Goal: Information Seeking & Learning: Learn about a topic

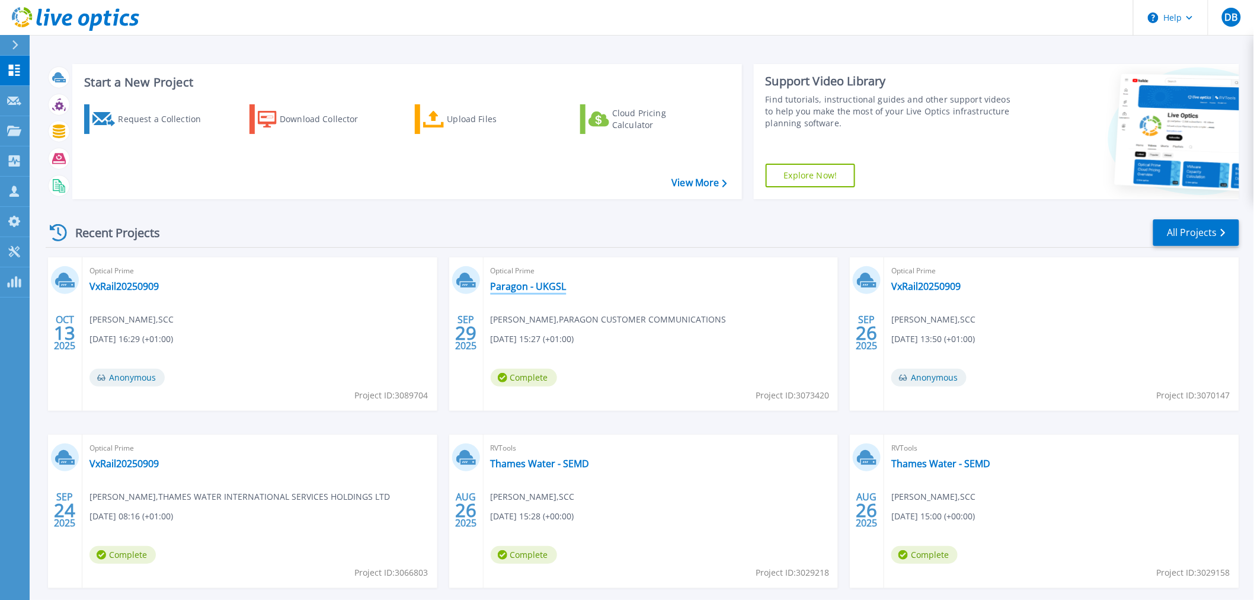
click at [540, 285] on link "Paragon - UKGSL" at bounding box center [529, 286] width 76 height 12
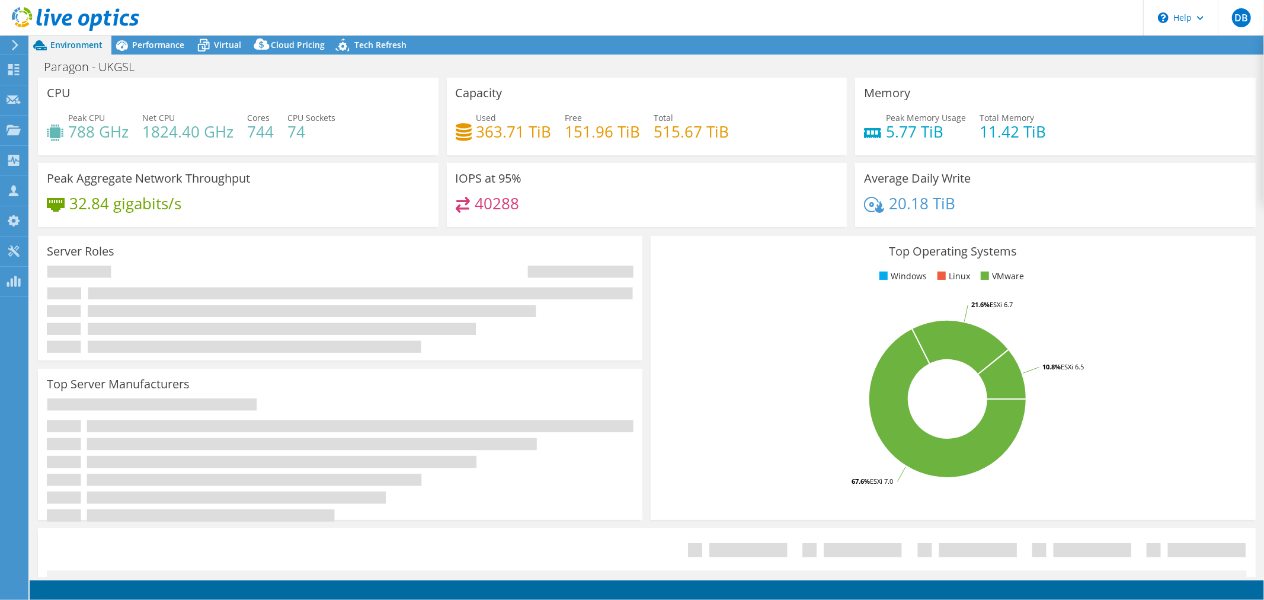
select select "USD"
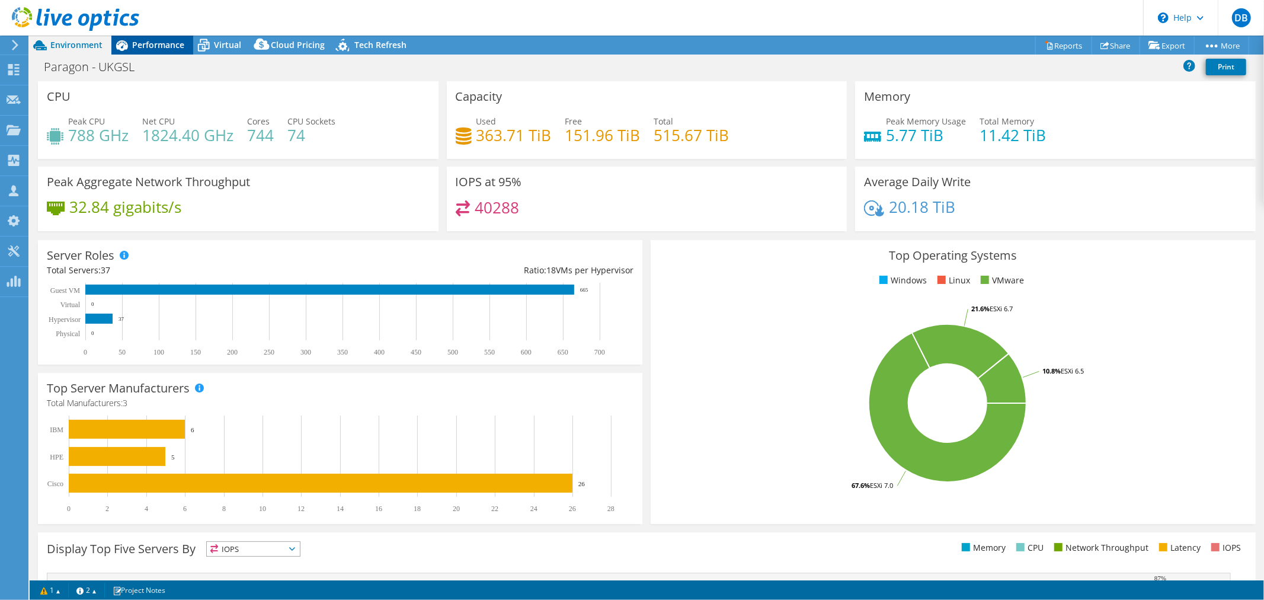
click at [178, 46] on span "Performance" at bounding box center [158, 44] width 52 height 11
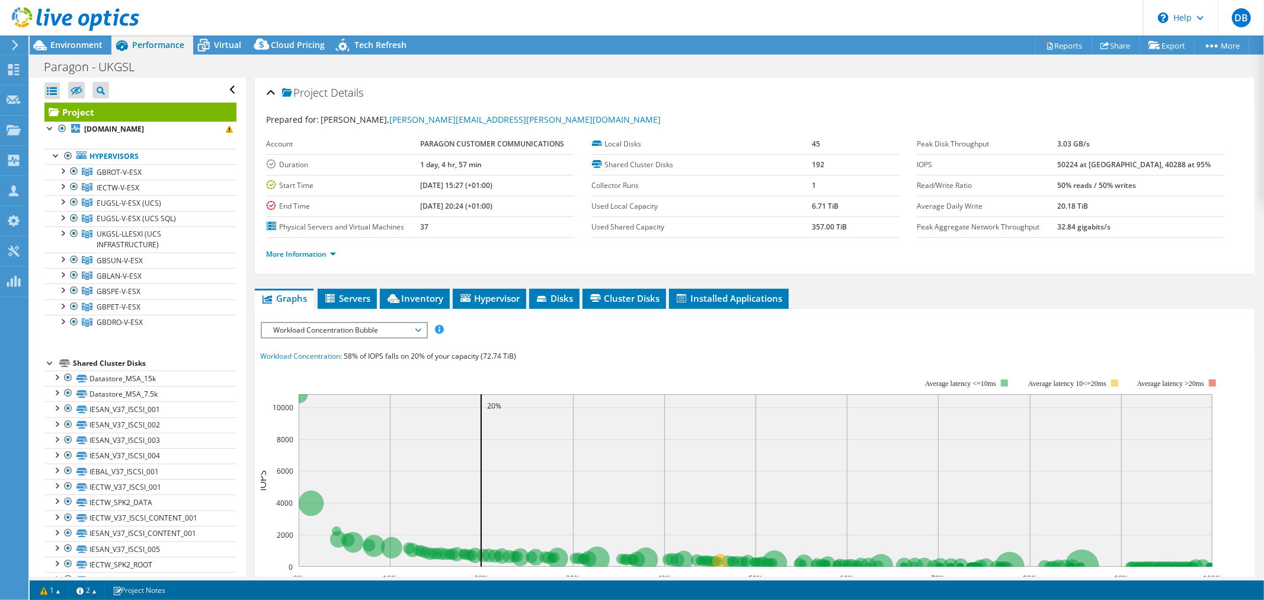
click at [417, 327] on span "Workload Concentration Bubble" at bounding box center [344, 330] width 152 height 14
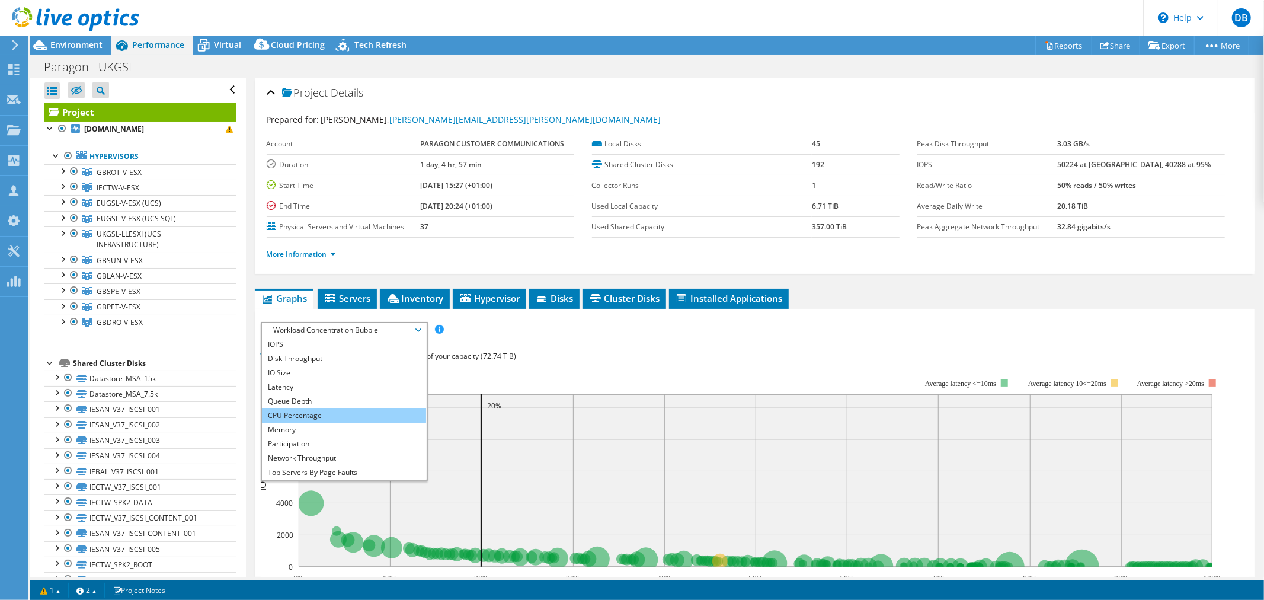
click at [328, 408] on li "CPU Percentage" at bounding box center [344, 415] width 164 height 14
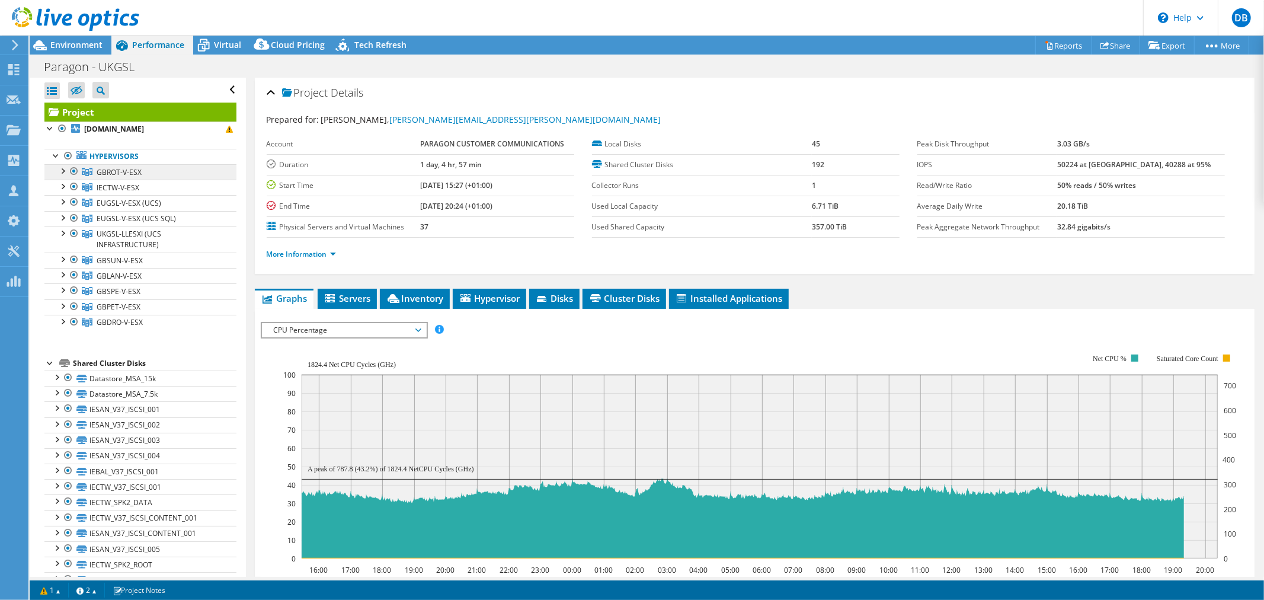
click at [154, 170] on link "GBROT-V-ESX" at bounding box center [140, 171] width 192 height 15
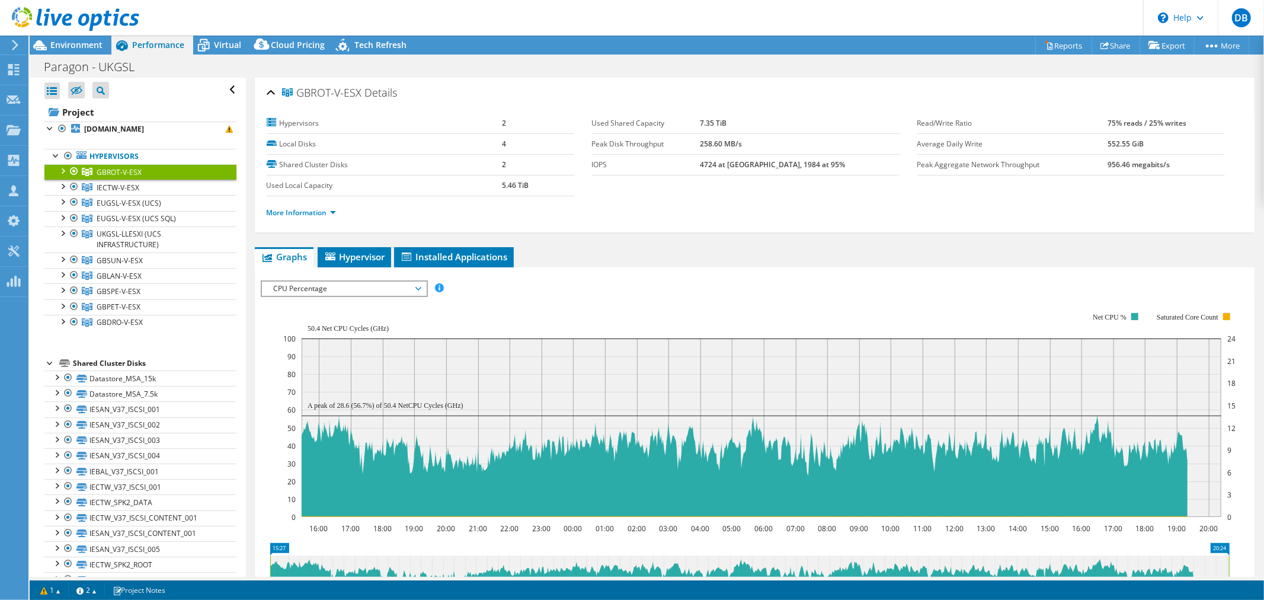
click at [417, 288] on span "CPU Percentage" at bounding box center [344, 288] width 152 height 14
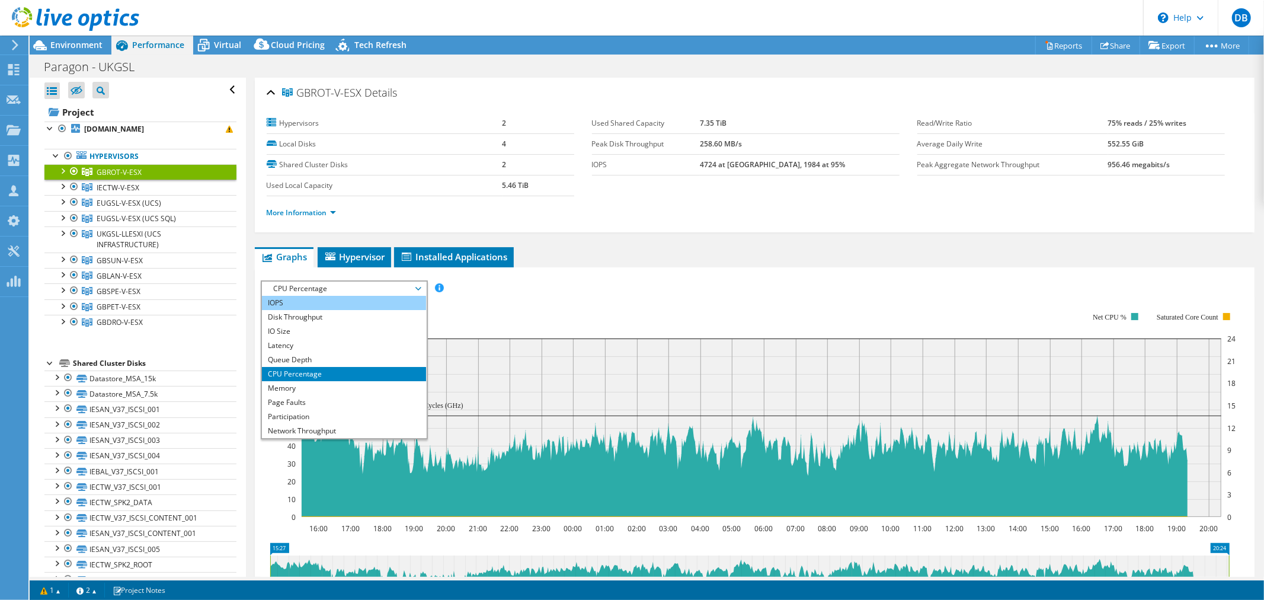
click at [364, 303] on li "IOPS" at bounding box center [344, 303] width 164 height 14
